Goal: Entertainment & Leisure: Consume media (video, audio)

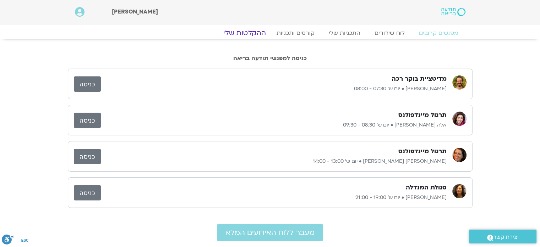
click at [244, 34] on link "ההקלטות שלי" at bounding box center [245, 33] width 60 height 9
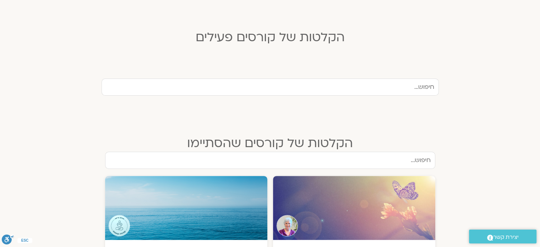
scroll to position [355, 0]
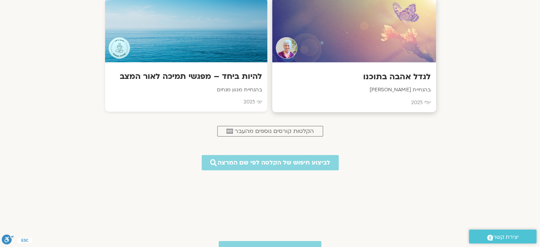
click at [410, 90] on p "בהנחיית סנדיה בר קמה" at bounding box center [354, 90] width 153 height 9
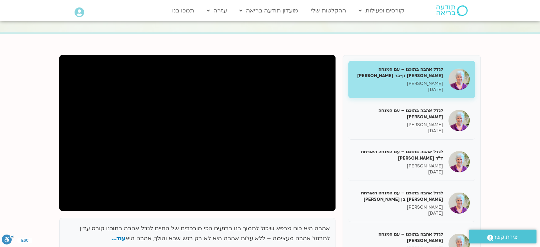
scroll to position [71, 0]
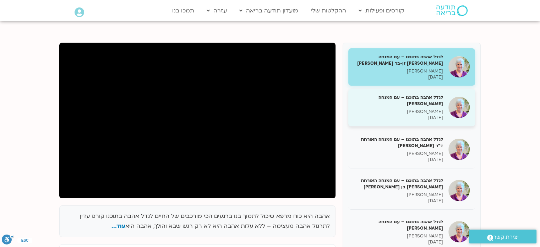
click at [419, 98] on h5 "לגדל אהבה בתוכנו – עם המנחה [PERSON_NAME]" at bounding box center [399, 100] width 90 height 13
